Goal: Transaction & Acquisition: Purchase product/service

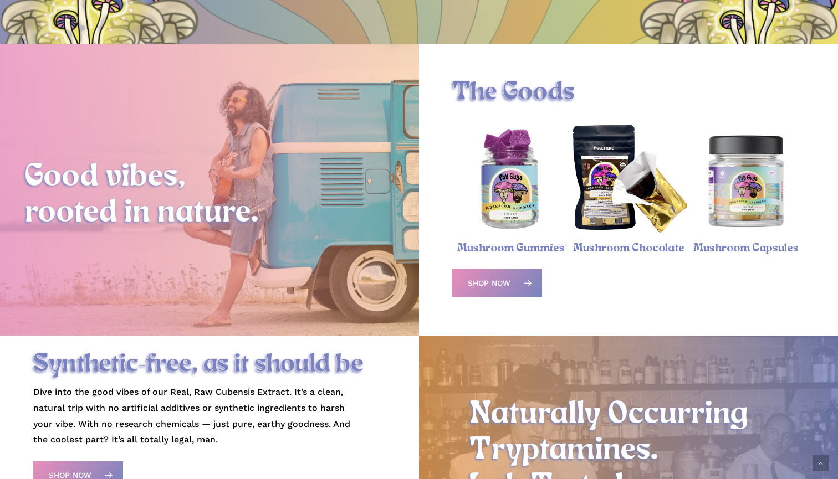
scroll to position [339, 0]
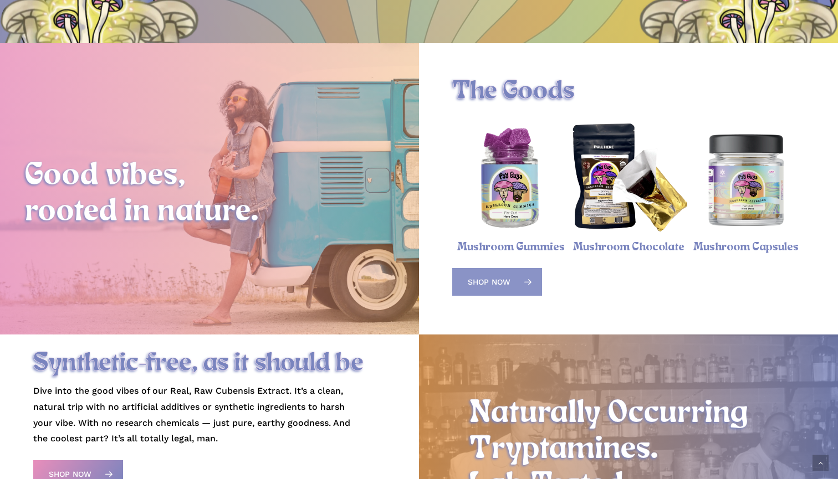
click at [494, 273] on link "Shop Now" at bounding box center [497, 282] width 90 height 28
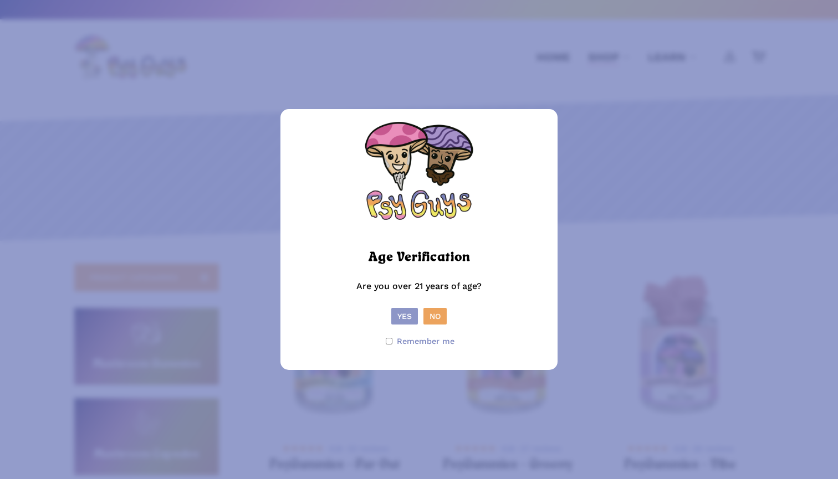
click at [402, 316] on button "Yes" at bounding box center [404, 316] width 27 height 17
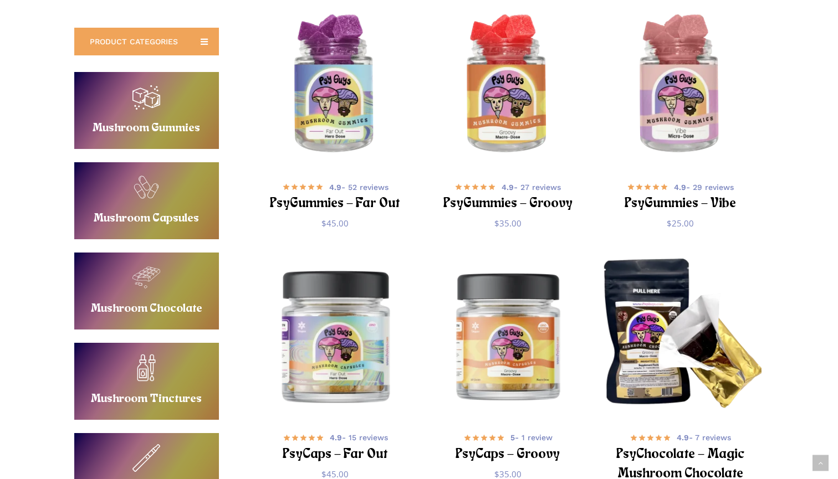
scroll to position [239, 0]
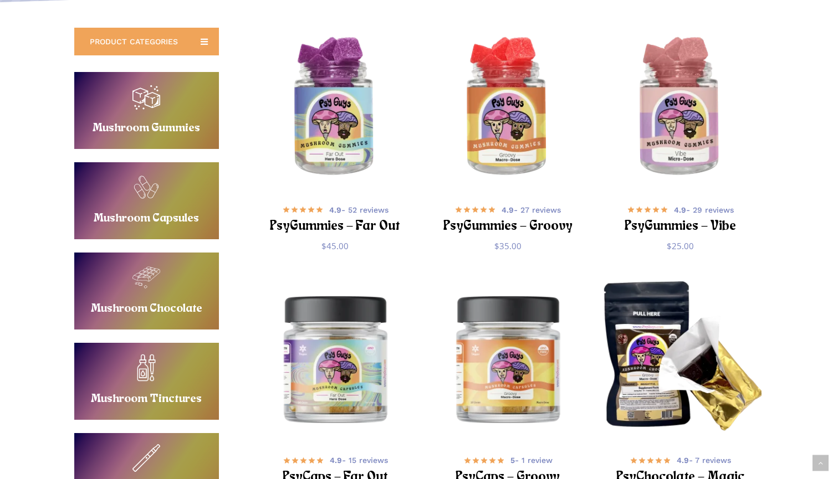
click at [172, 118] on link "Buy Mushroom Gummies" at bounding box center [146, 110] width 145 height 77
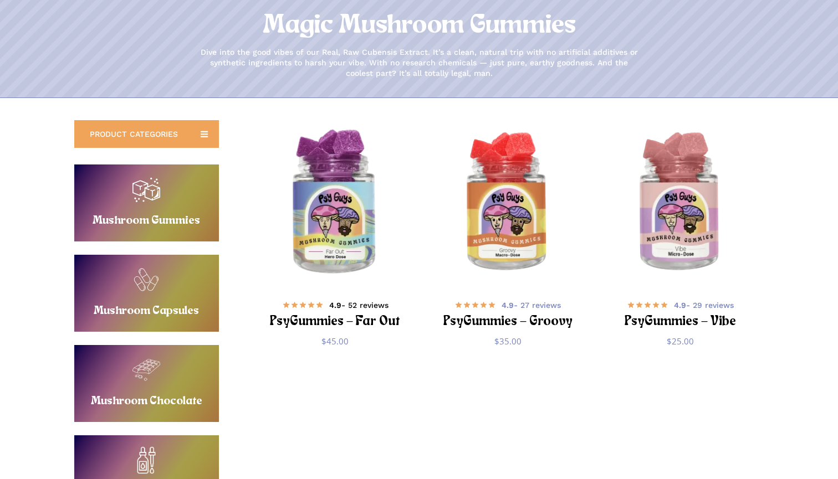
scroll to position [138, 0]
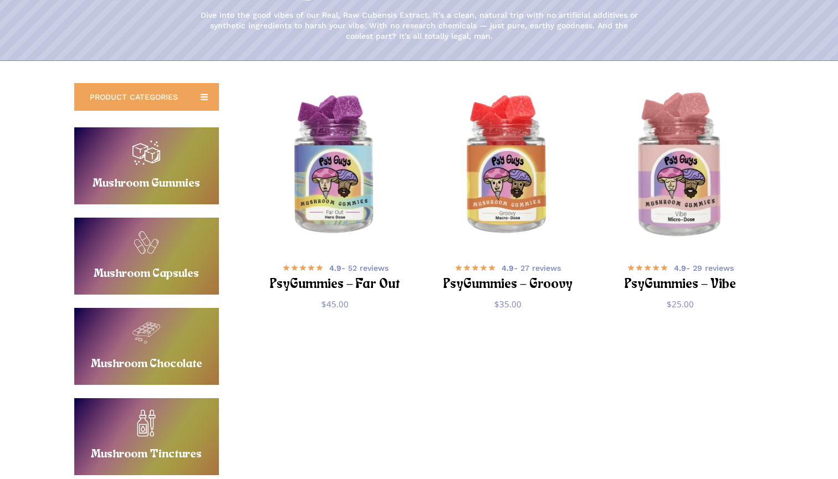
click at [663, 196] on img "PsyGummies - Vibe" at bounding box center [680, 166] width 168 height 168
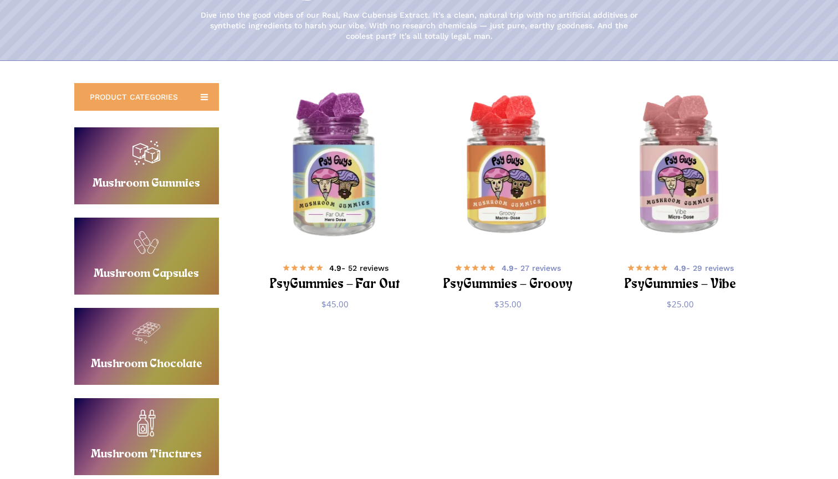
click at [363, 288] on h2 "PsyGummies – Far Out" at bounding box center [335, 285] width 135 height 21
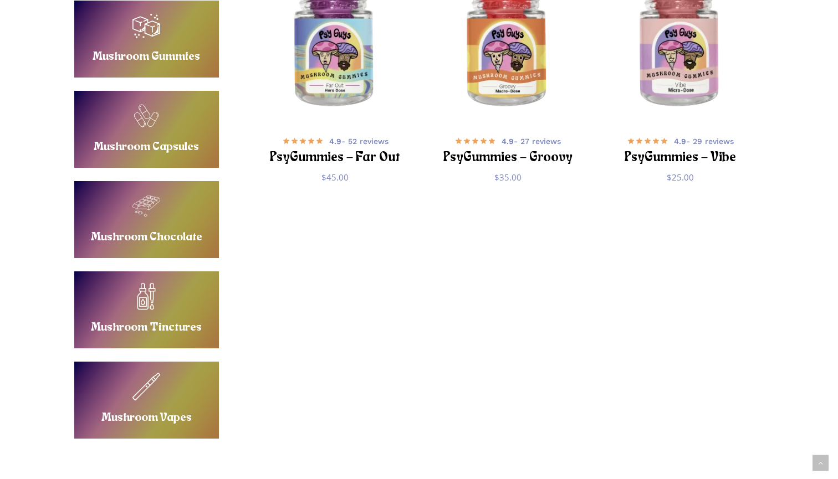
scroll to position [268, 0]
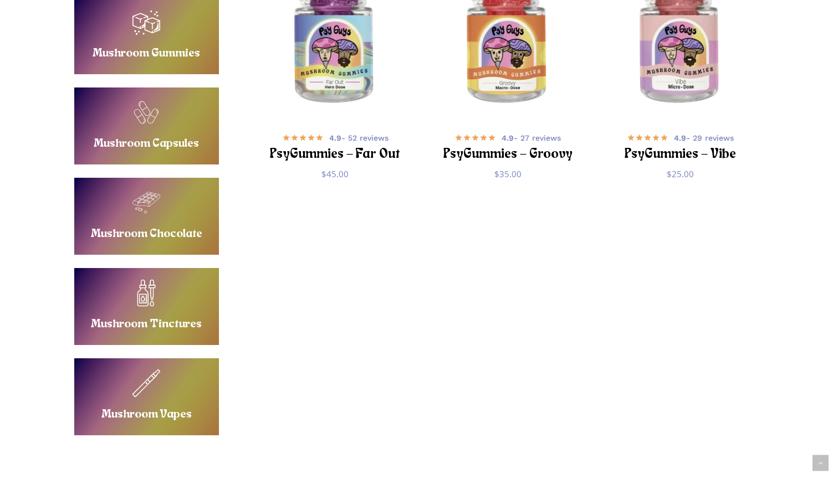
click at [162, 296] on link "Buy Mushroom Tinctures" at bounding box center [146, 306] width 145 height 77
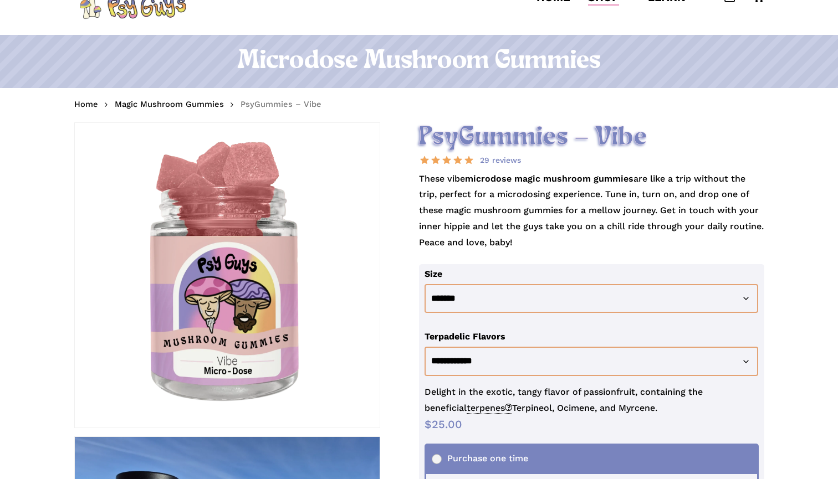
scroll to position [63, 0]
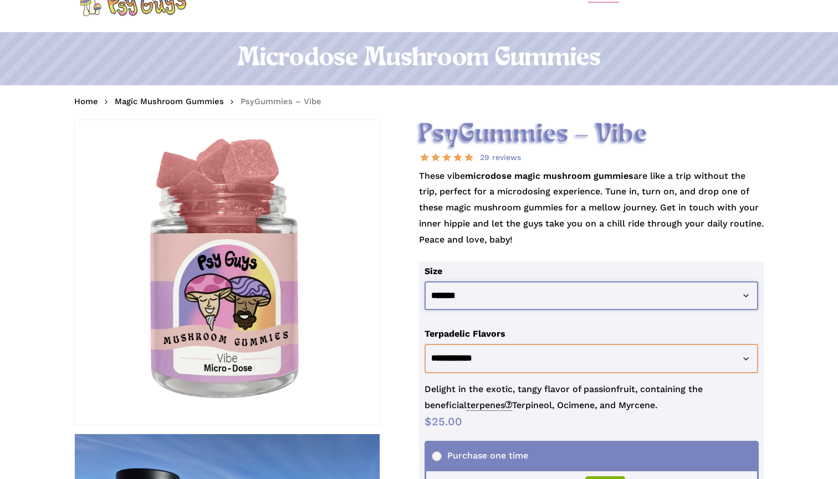
select select "********"
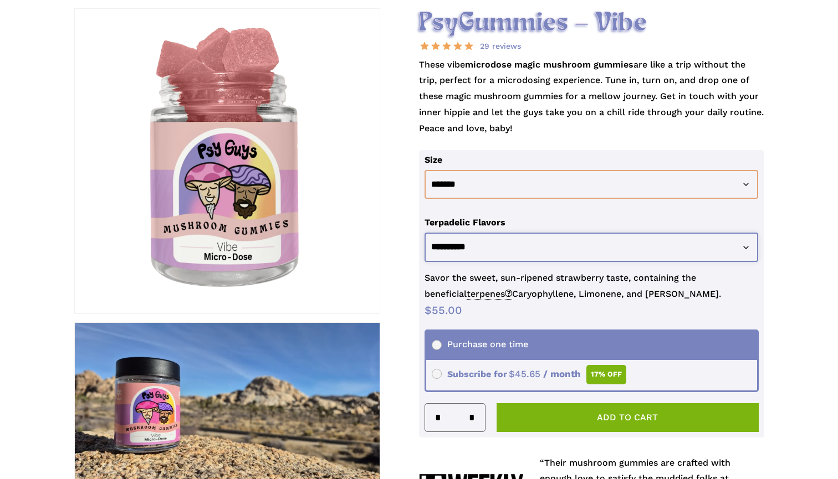
scroll to position [175, 0]
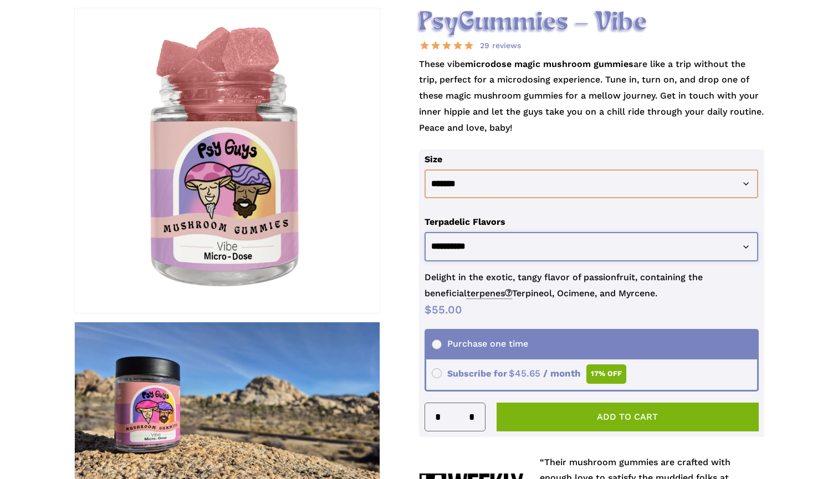
select select "**********"
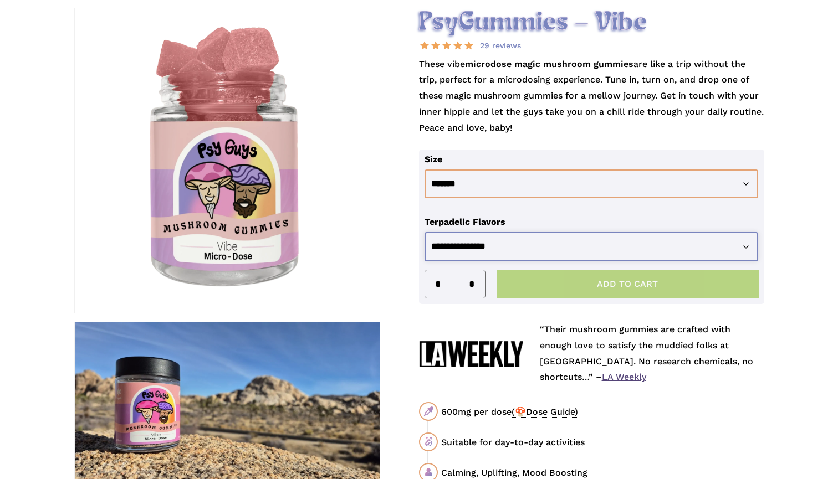
select select "**********"
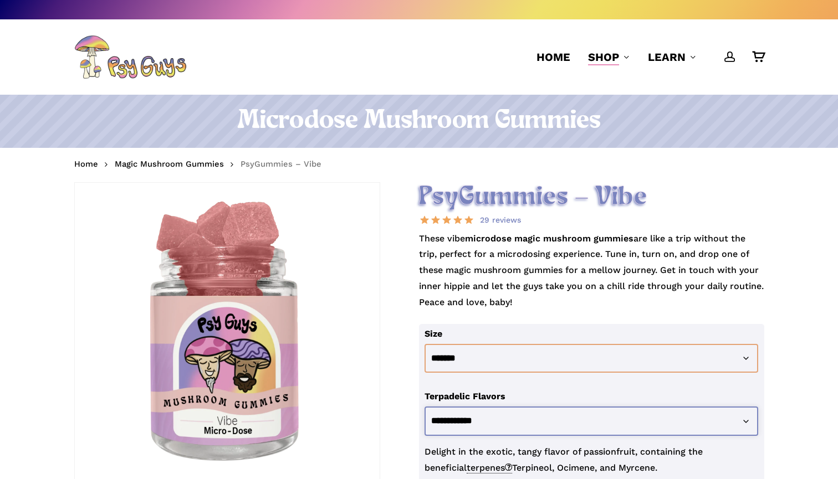
scroll to position [0, 0]
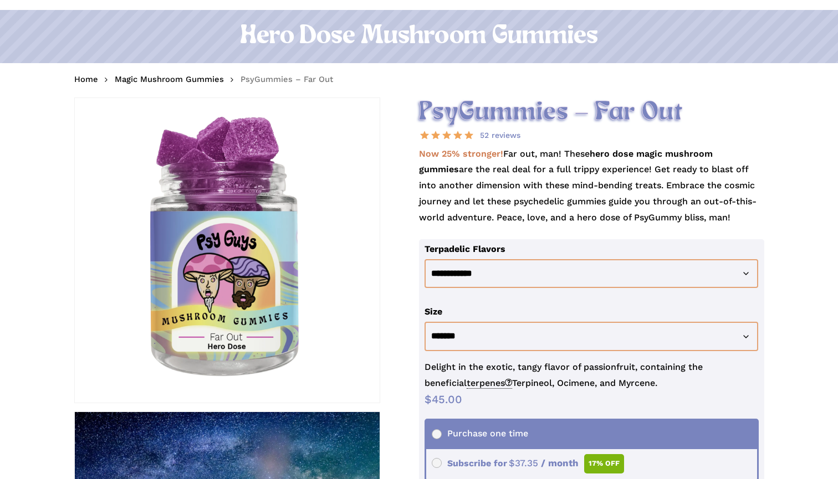
scroll to position [89, 0]
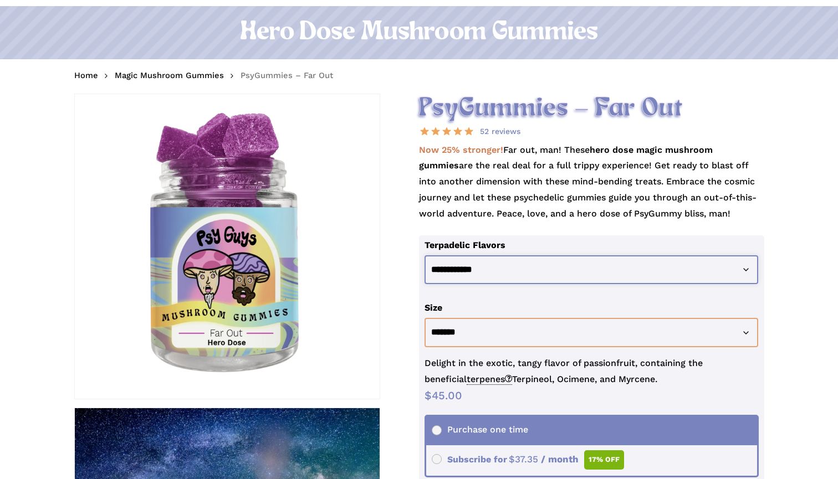
select select "**********"
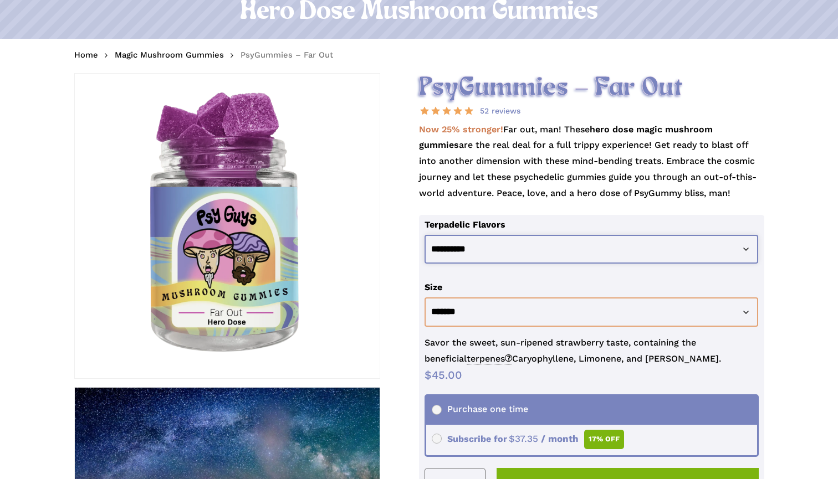
scroll to position [124, 0]
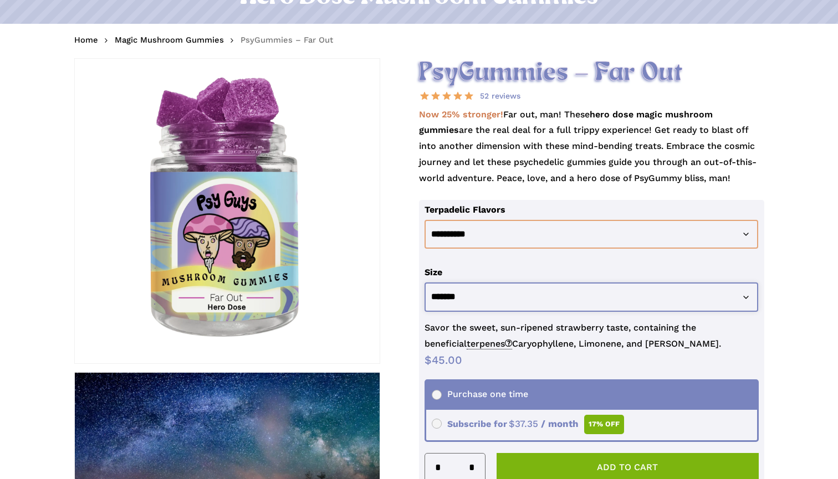
select select "********"
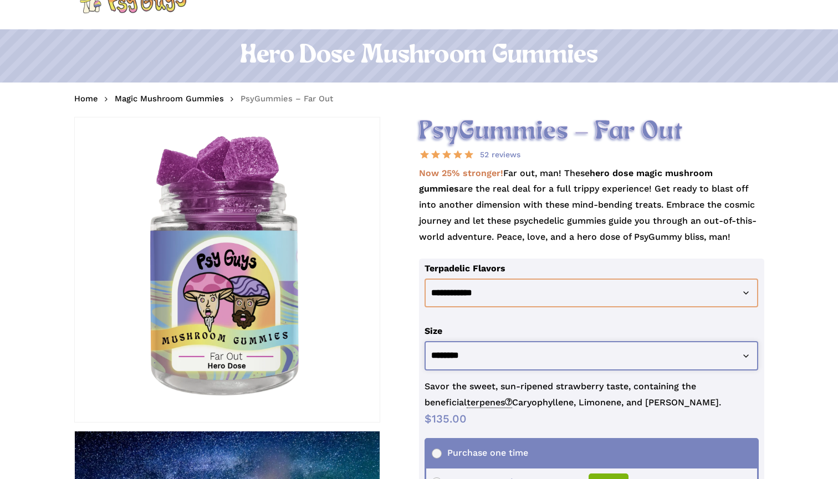
scroll to position [66, 0]
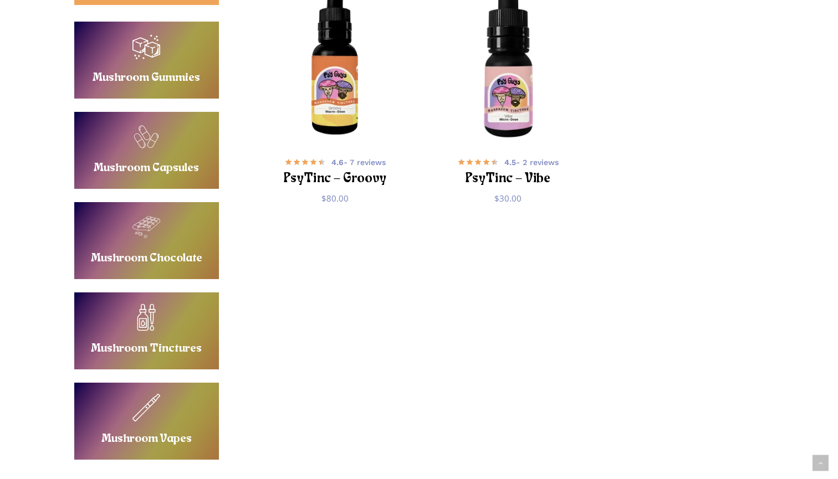
scroll to position [294, 0]
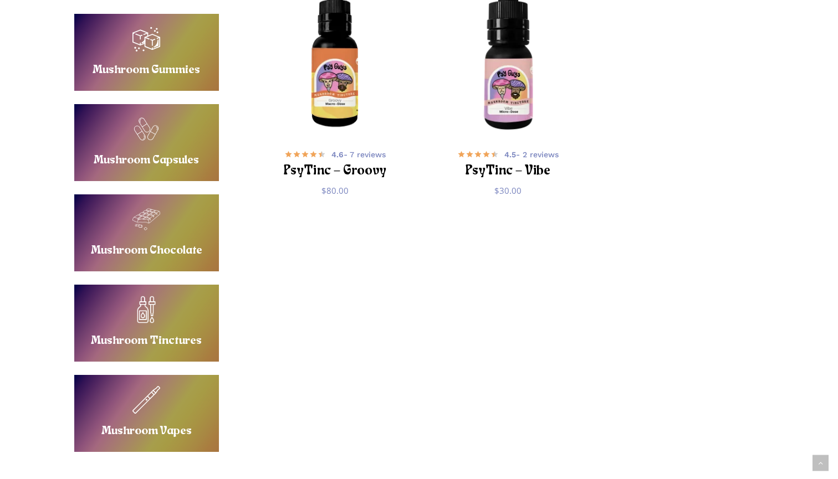
click at [183, 255] on link "Buy Mushroom Chocolate" at bounding box center [146, 232] width 145 height 77
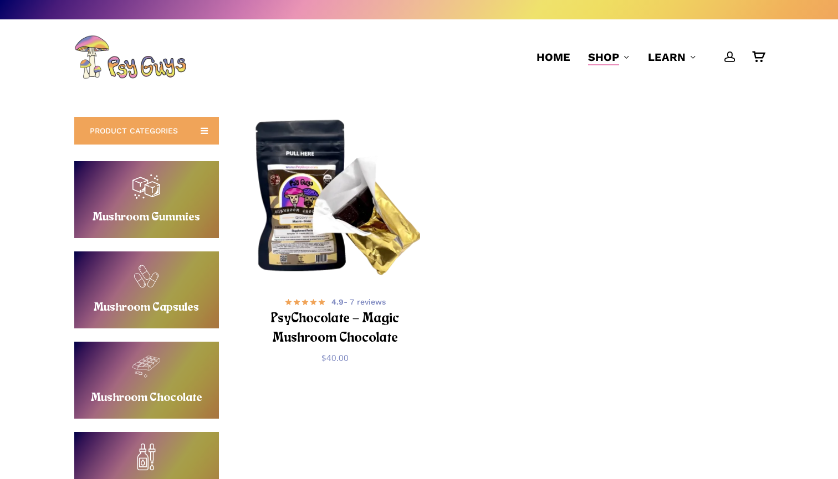
click at [321, 283] on div "4.9 - 7 reviews PsyChocolate – Magic Mushroom Chocolate $ 40.00 — or $ 33.20 / …" at bounding box center [335, 330] width 162 height 98
click at [310, 273] on img "PsyChocolate - Magic Mushroom Chocolate" at bounding box center [335, 200] width 168 height 168
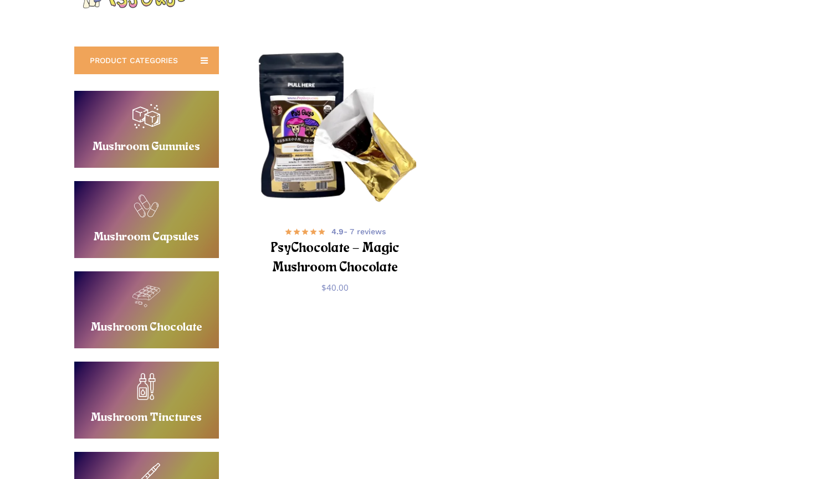
scroll to position [64, 0]
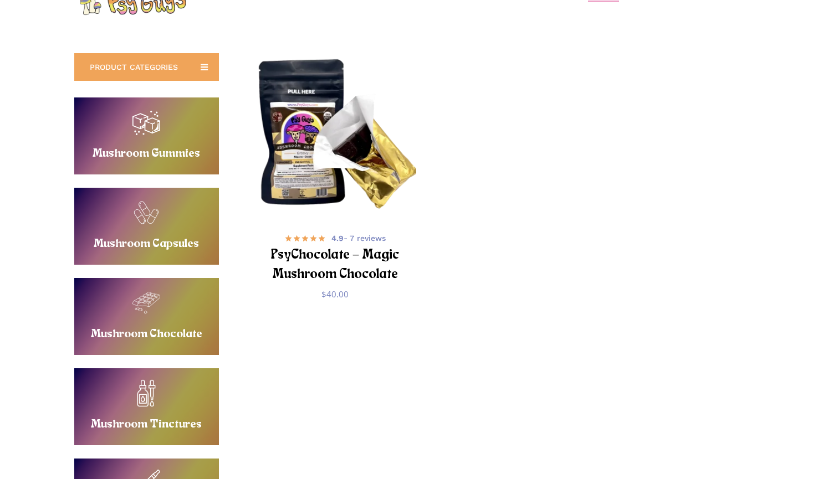
click at [167, 148] on link "Buy Mushroom Gummies" at bounding box center [146, 136] width 145 height 77
